Goal: Find specific page/section: Find specific page/section

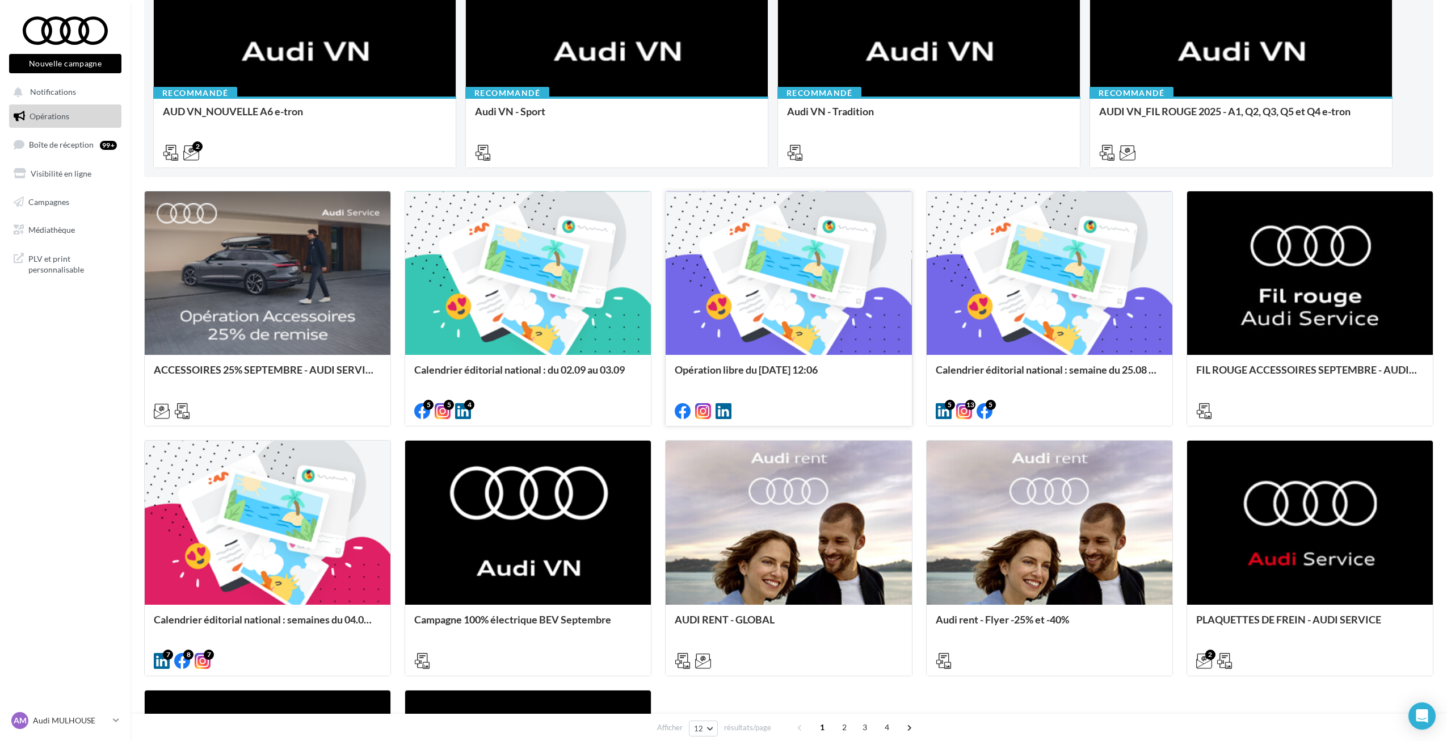
scroll to position [174, 0]
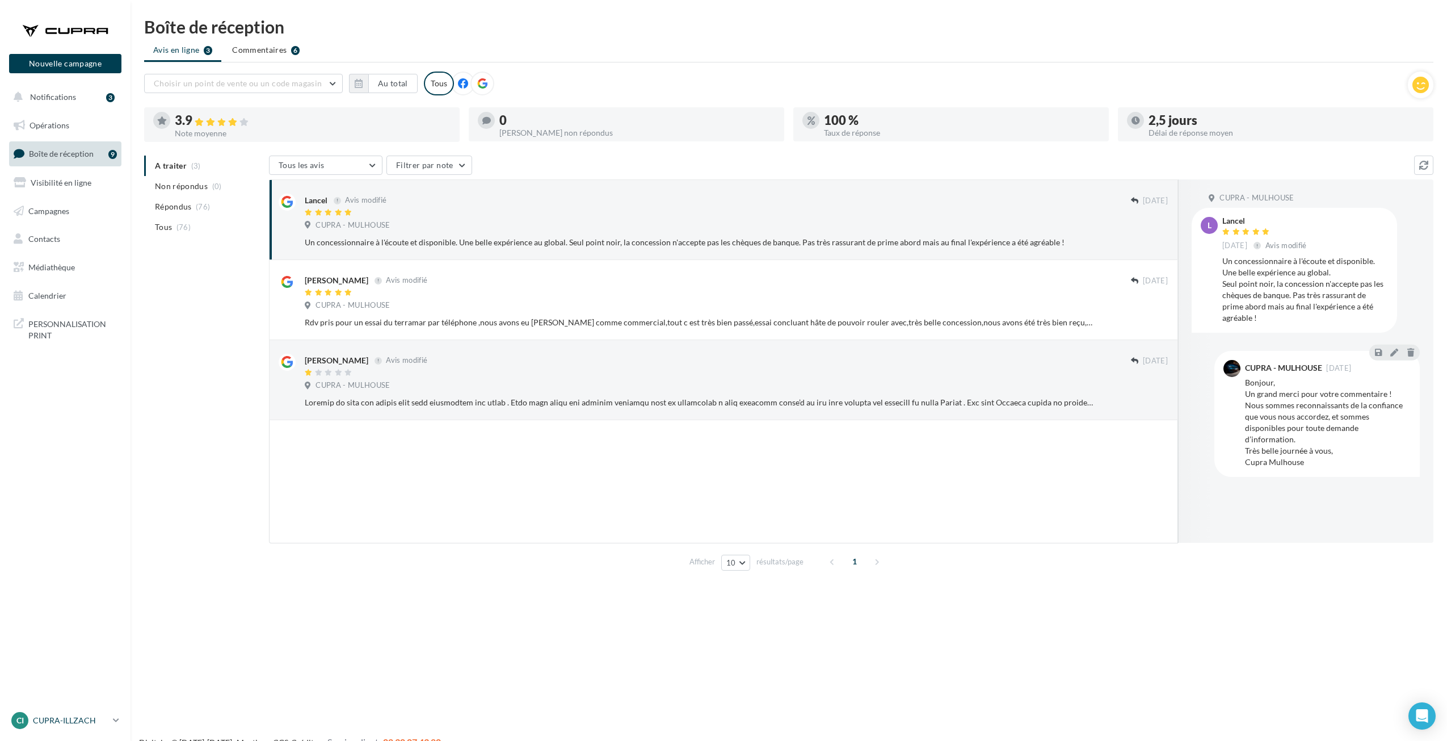
click at [42, 718] on p "CUPRA-ILLZACH" at bounding box center [70, 719] width 75 height 11
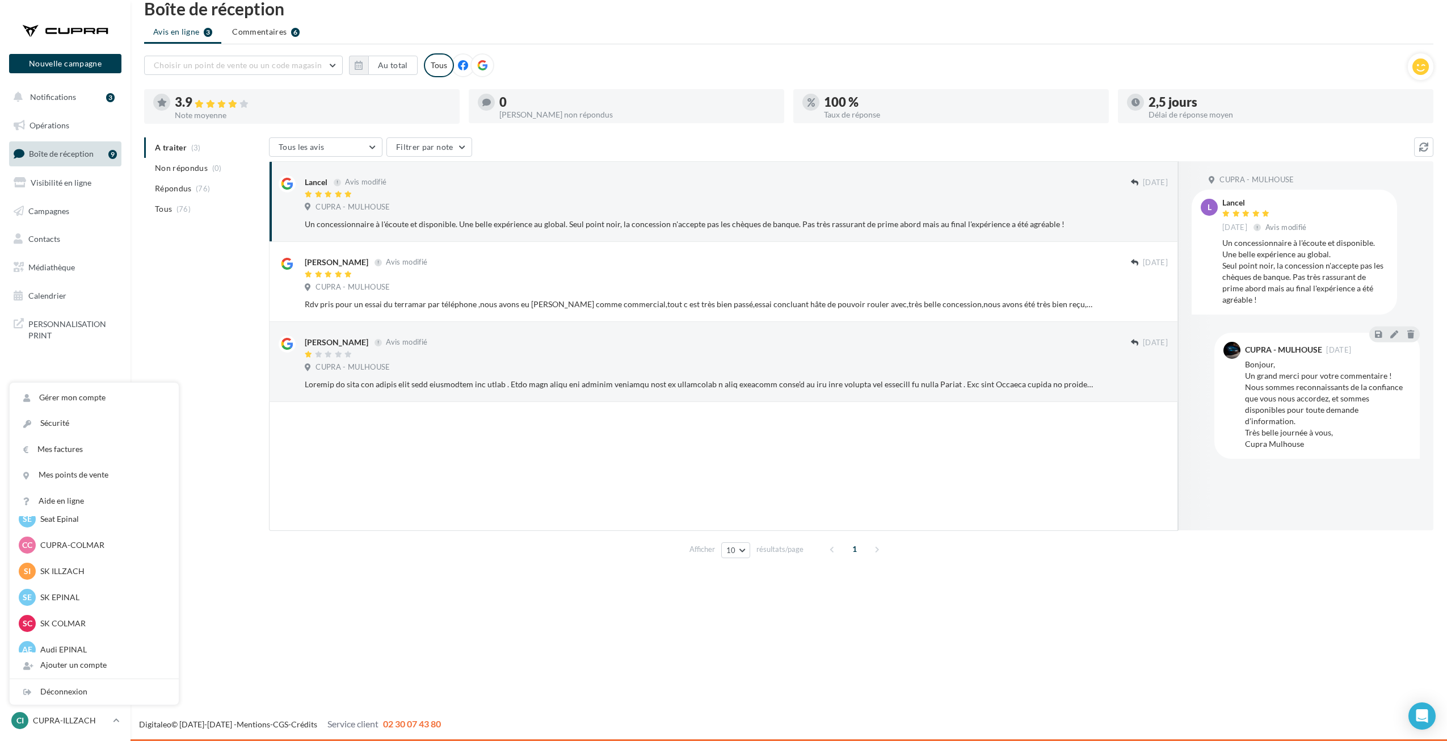
scroll to position [157, 0]
